Goal: Communication & Community: Participate in discussion

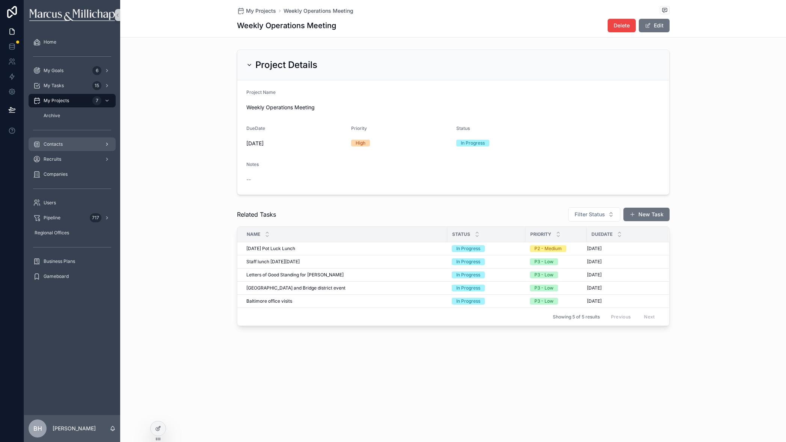
click at [49, 148] on div "Contacts" at bounding box center [72, 144] width 78 height 12
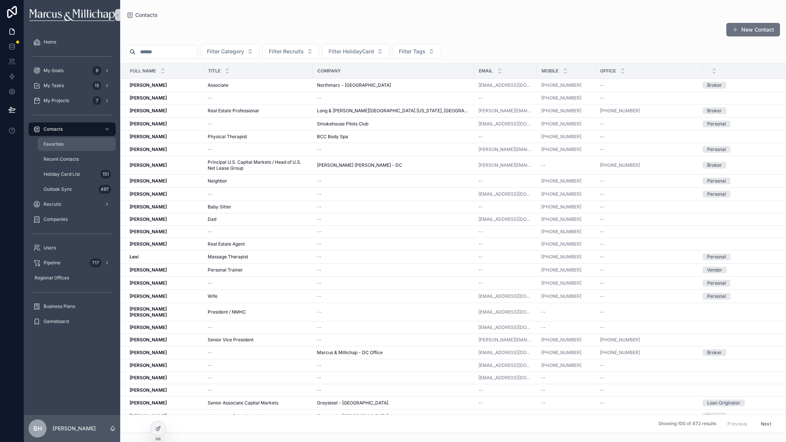
click at [52, 142] on span "Favorites" at bounding box center [54, 144] width 20 height 6
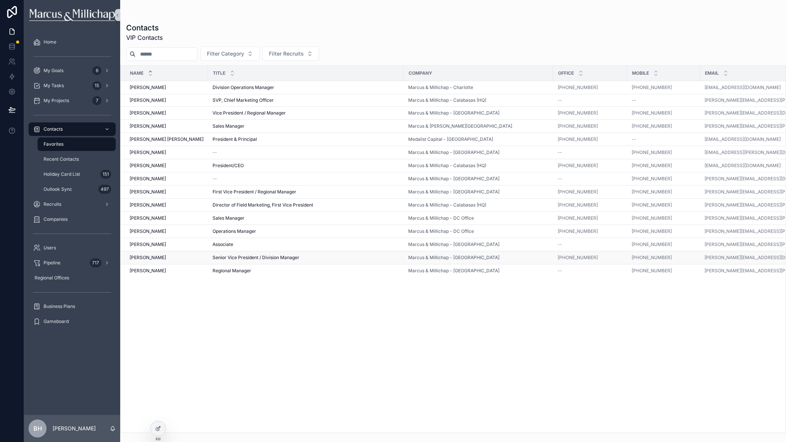
click at [137, 256] on span "[PERSON_NAME]" at bounding box center [147, 257] width 36 height 6
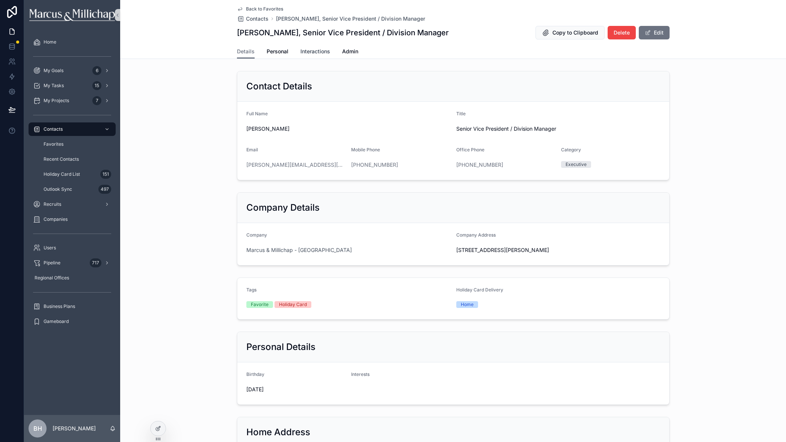
click at [307, 50] on span "Interactions" at bounding box center [315, 52] width 30 height 8
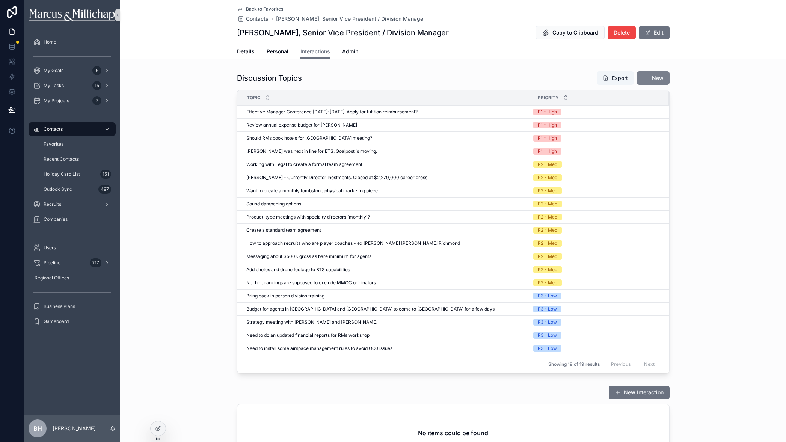
click at [649, 78] on button "New" at bounding box center [653, 78] width 33 height 14
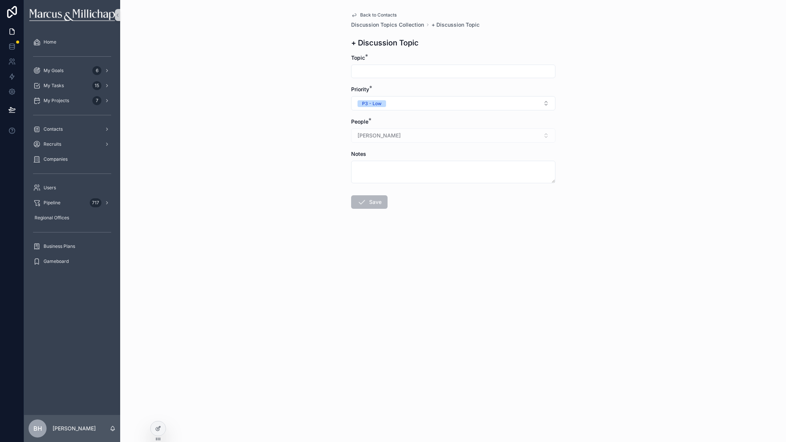
click at [370, 71] on input "scrollable content" at bounding box center [452, 71] width 203 height 11
type input "**********"
click at [383, 102] on span "P3 - Low" at bounding box center [371, 103] width 29 height 7
click at [381, 133] on span "P1 - High" at bounding box center [370, 133] width 28 height 7
click at [363, 202] on icon "scrollable content" at bounding box center [361, 201] width 9 height 9
